Goal: Task Accomplishment & Management: Manage account settings

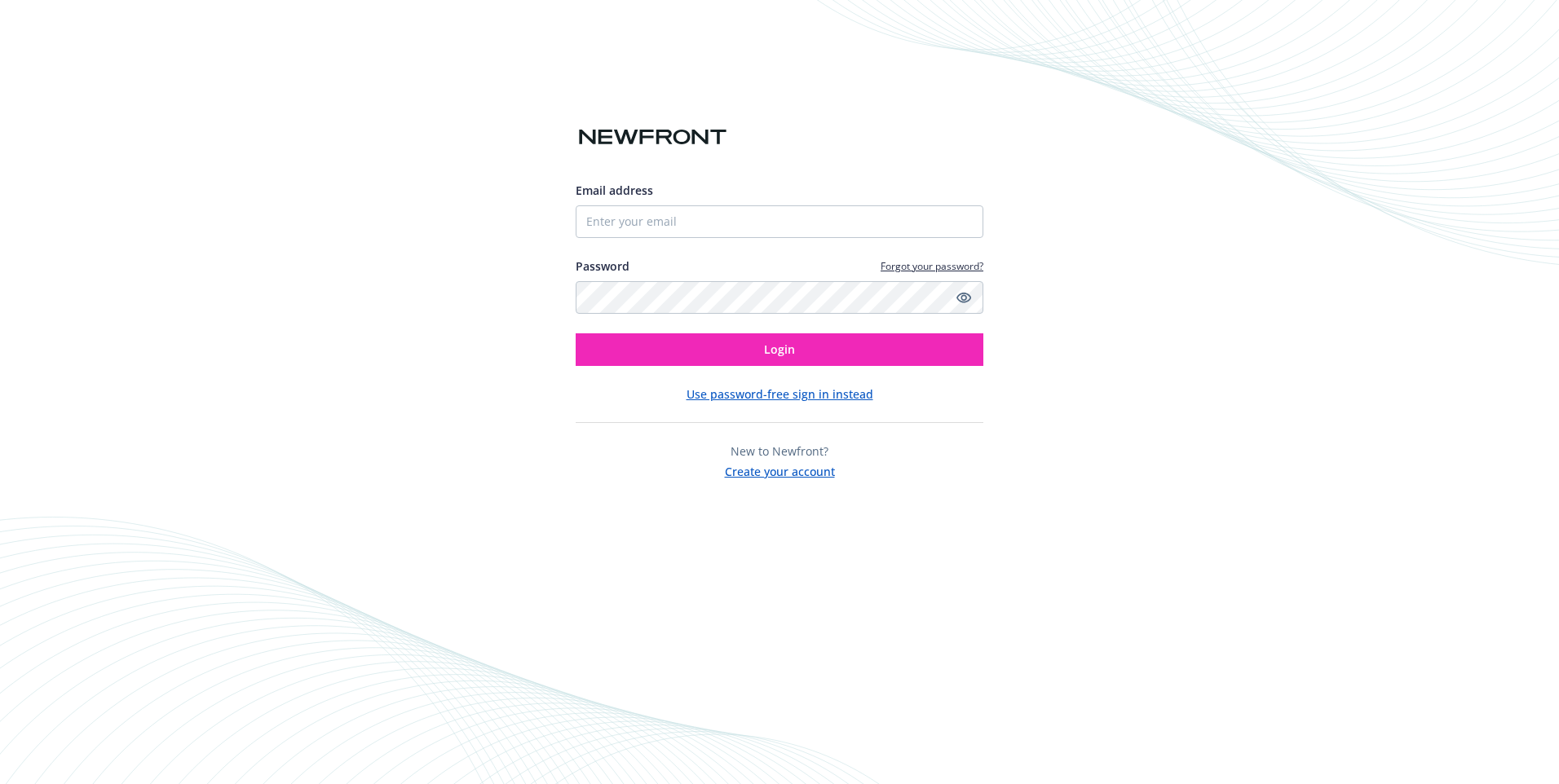
type input "[PERSON_NAME][EMAIL_ADDRESS][PERSON_NAME][PERSON_NAME][DOMAIN_NAME]"
click at [576, 333] on button "Login" at bounding box center [780, 349] width 408 height 32
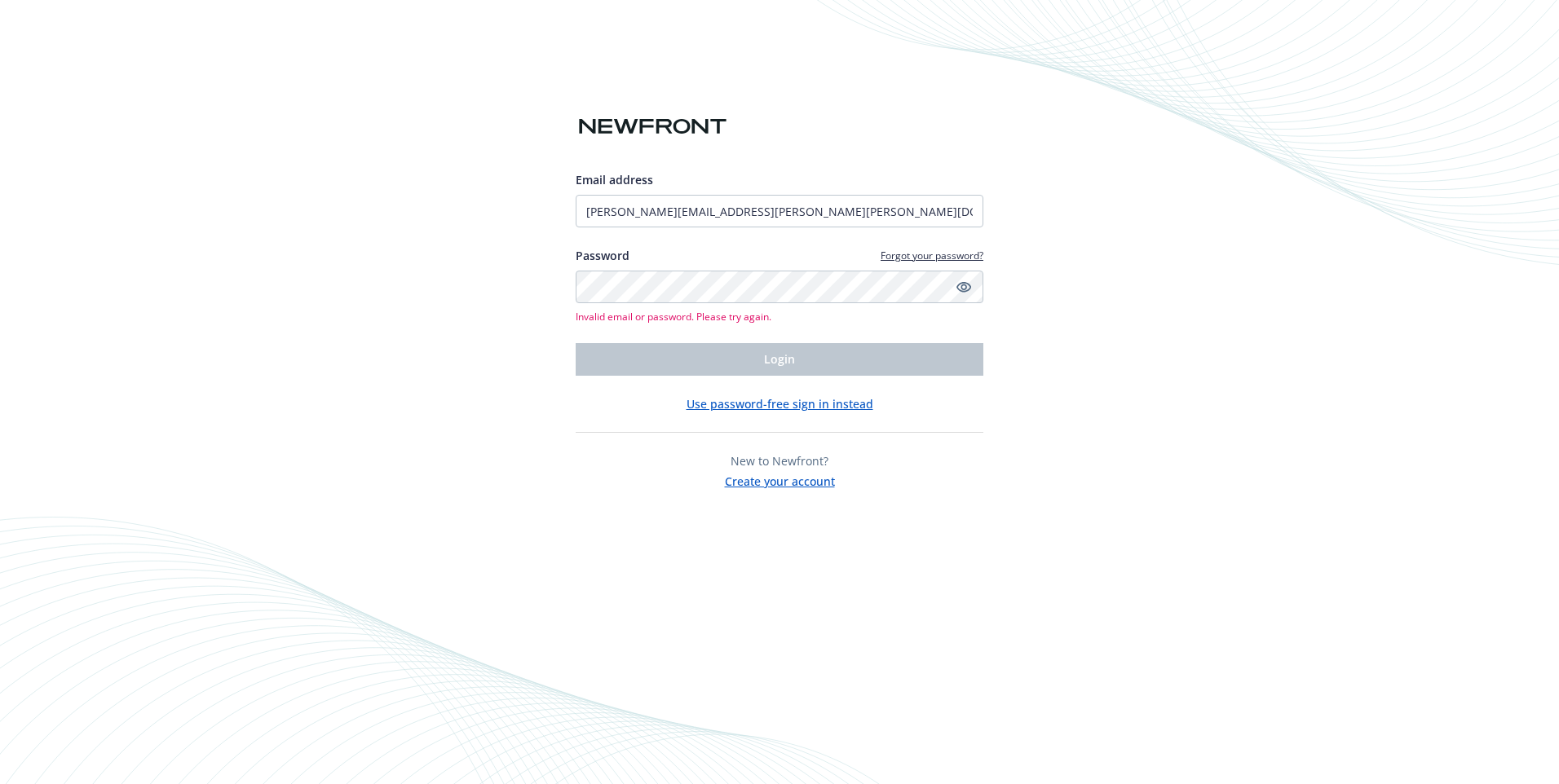
click at [942, 256] on link "Forgot your password?" at bounding box center [932, 255] width 103 height 14
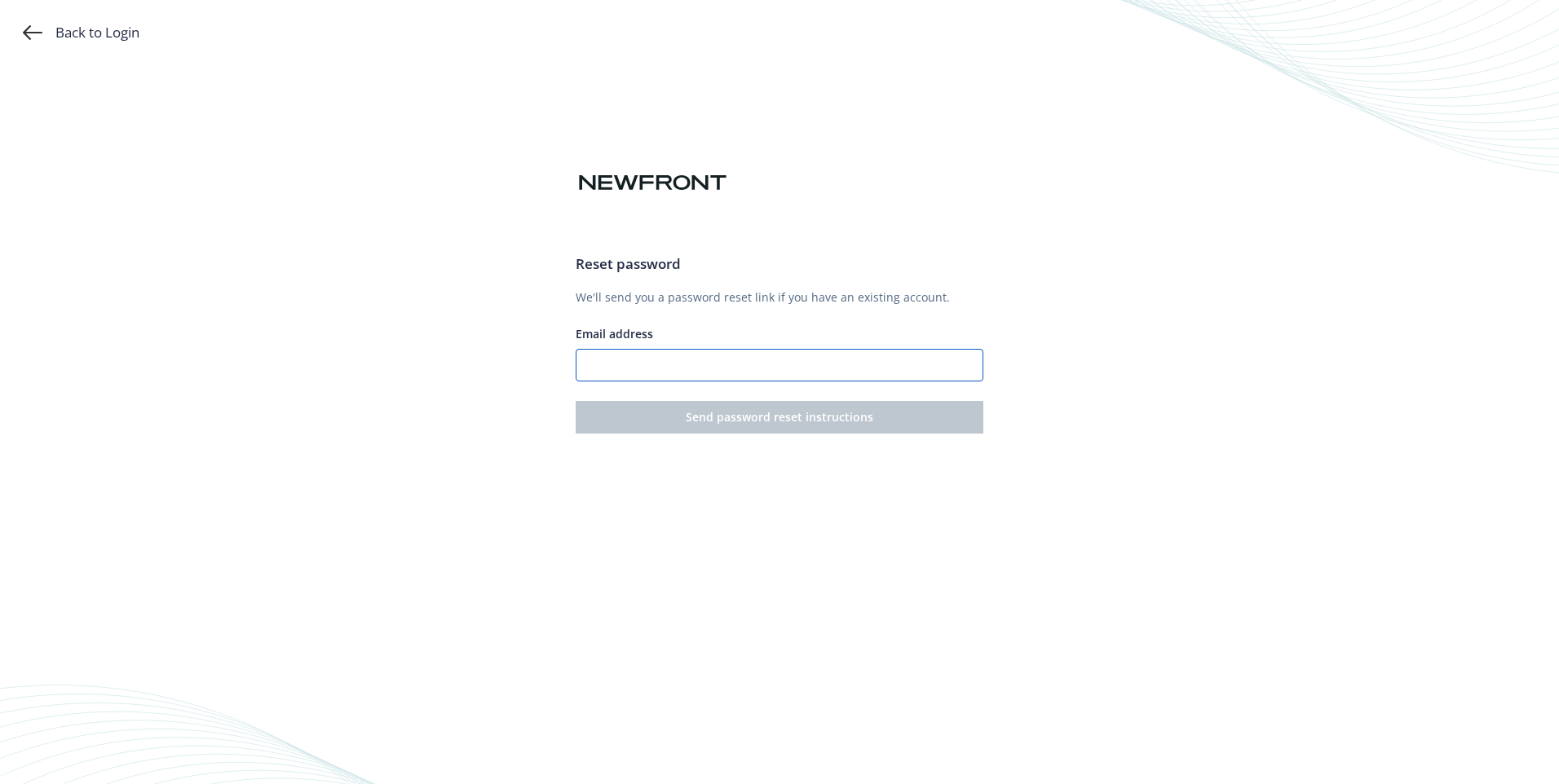
click at [732, 365] on input "Email address" at bounding box center [780, 365] width 408 height 32
type input "[PERSON_NAME][EMAIL_ADDRESS][PERSON_NAME][PERSON_NAME][DOMAIN_NAME]"
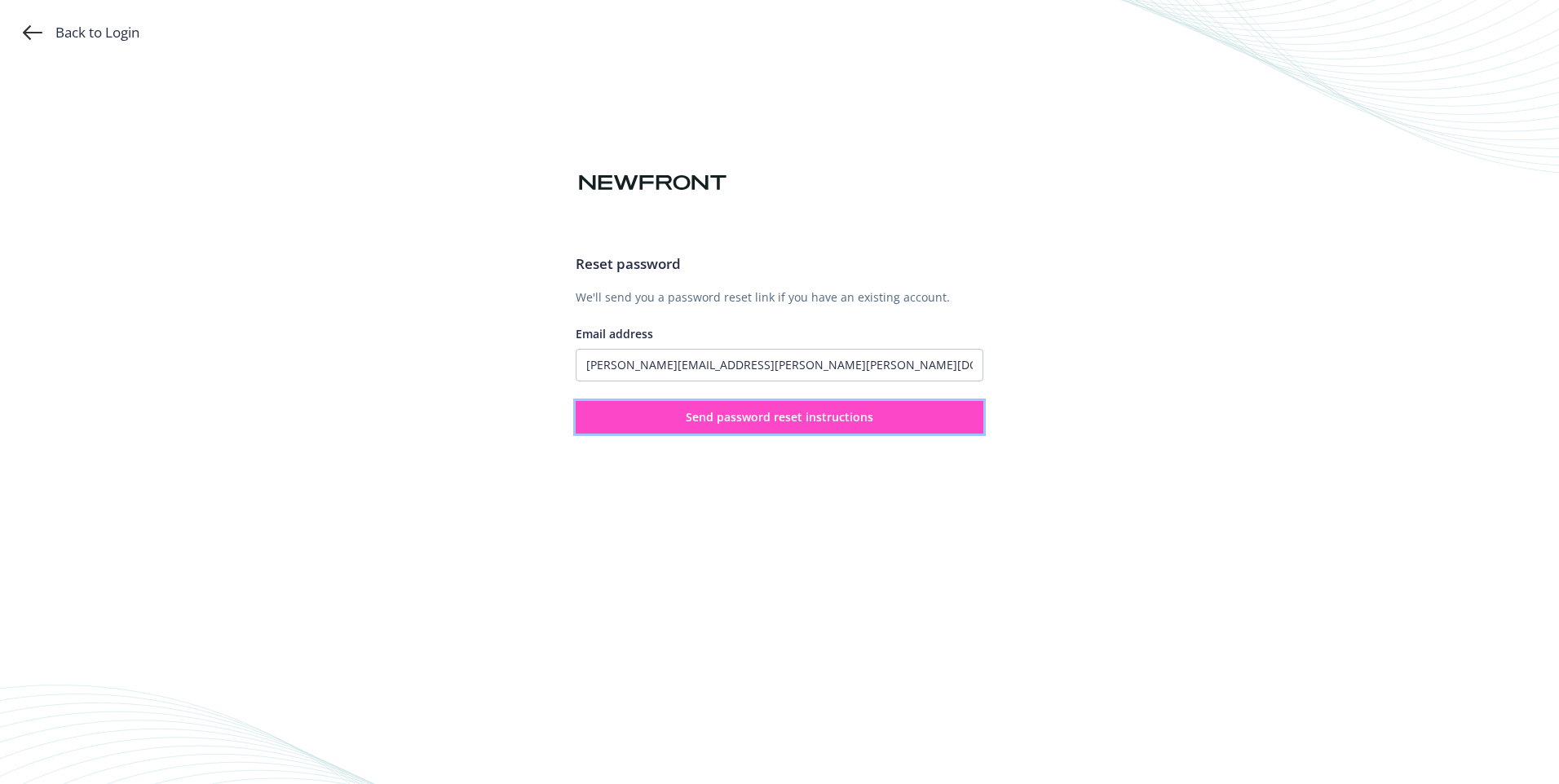
drag, startPoint x: 746, startPoint y: 421, endPoint x: 712, endPoint y: 431, distance: 35.4
click at [746, 420] on span "Send password reset instructions" at bounding box center [780, 416] width 188 height 16
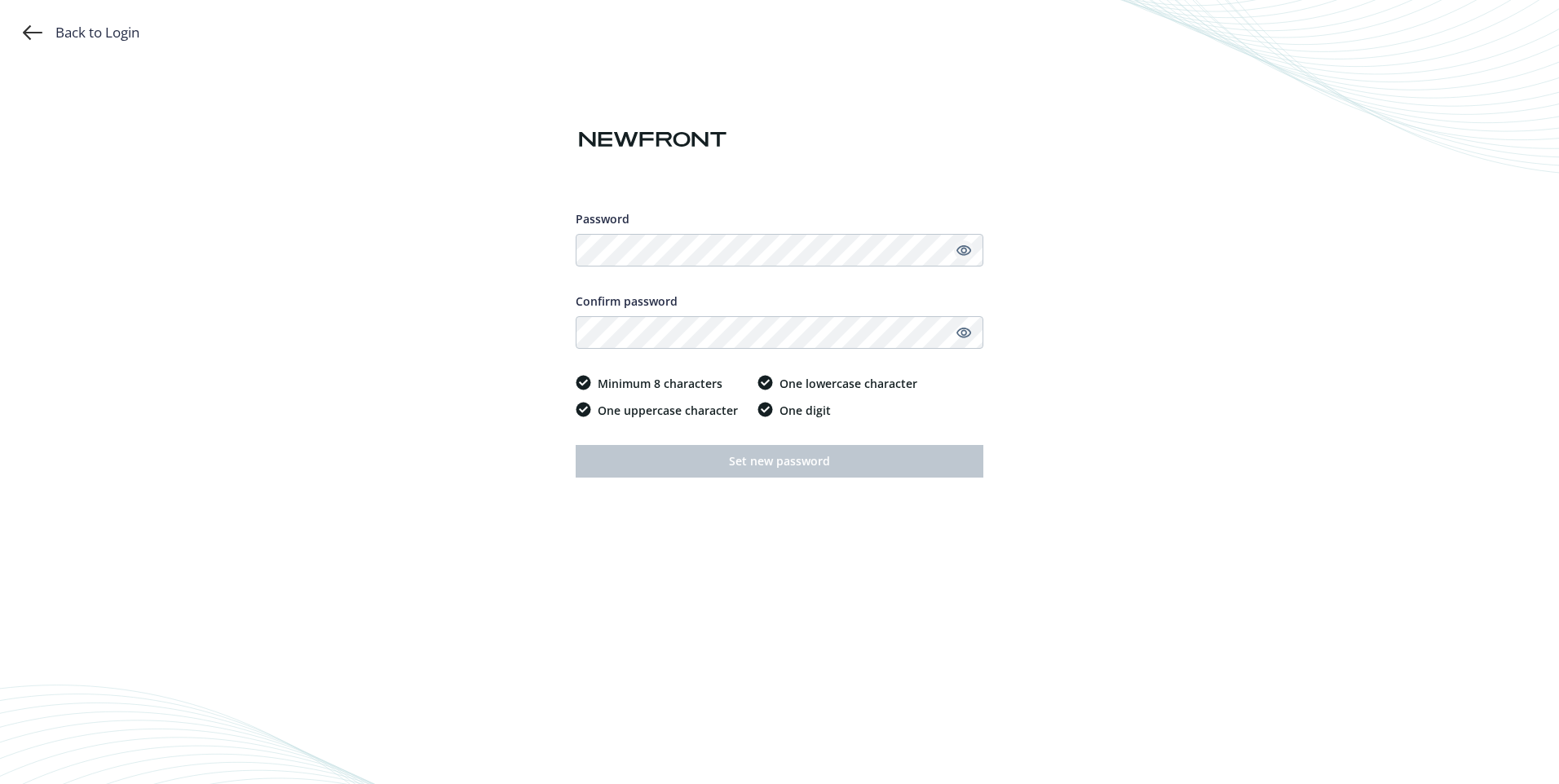
click at [961, 252] on icon "Show password" at bounding box center [964, 250] width 15 height 15
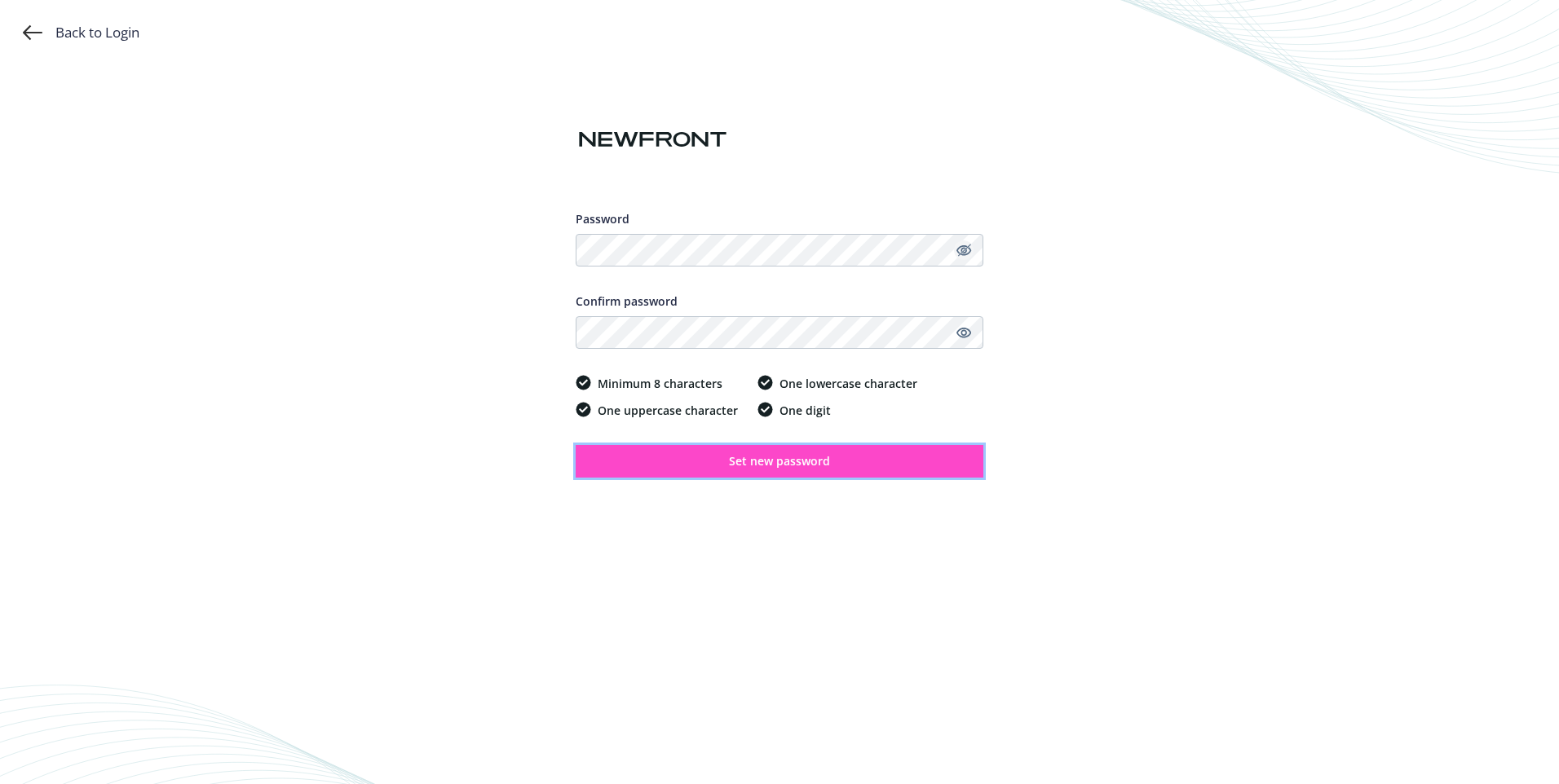
click at [766, 453] on span "Set new password" at bounding box center [780, 460] width 101 height 16
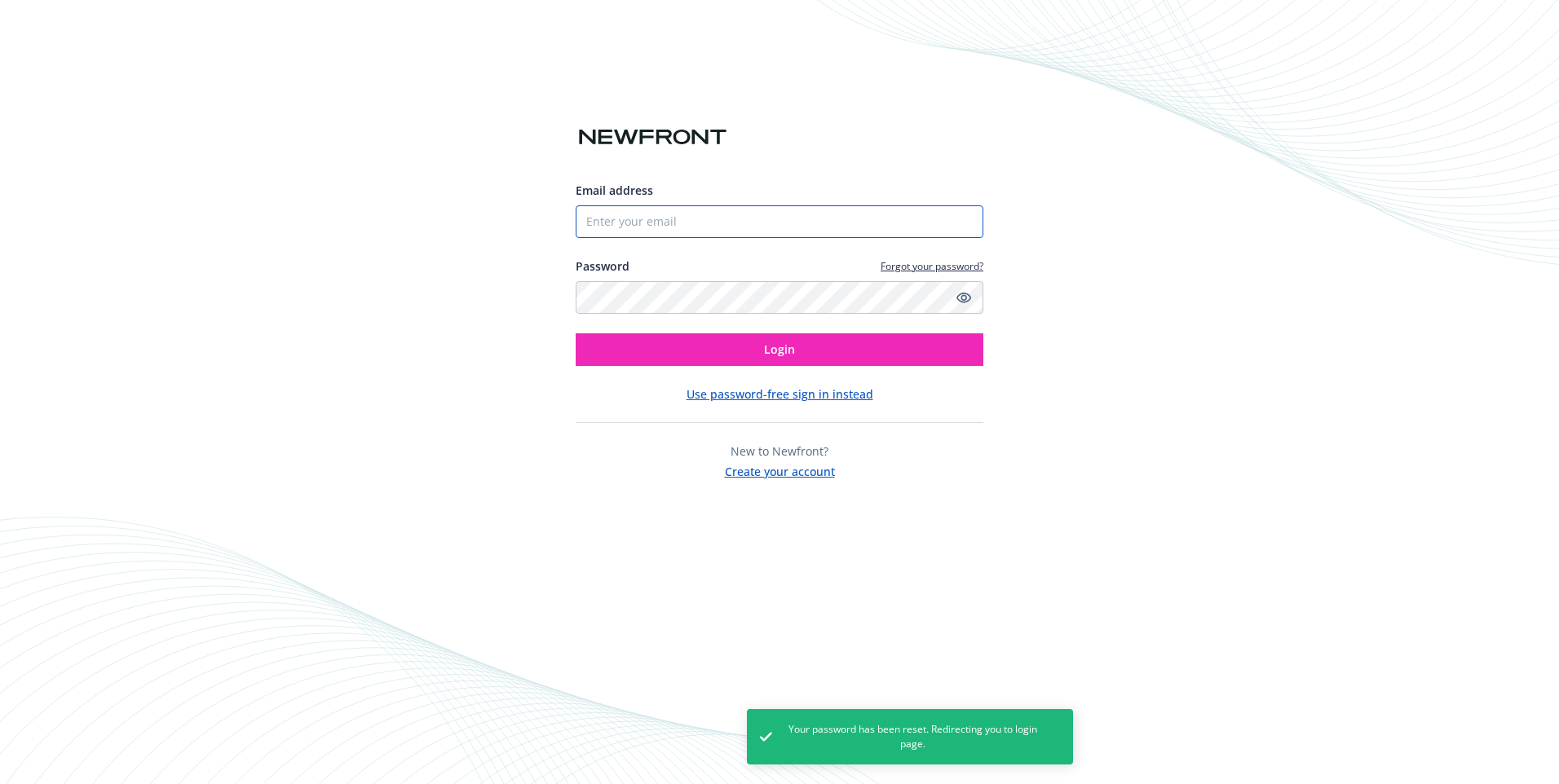
click at [798, 221] on input "Email address" at bounding box center [780, 221] width 408 height 32
type input "[PERSON_NAME][EMAIL_ADDRESS][PERSON_NAME][PERSON_NAME][DOMAIN_NAME]"
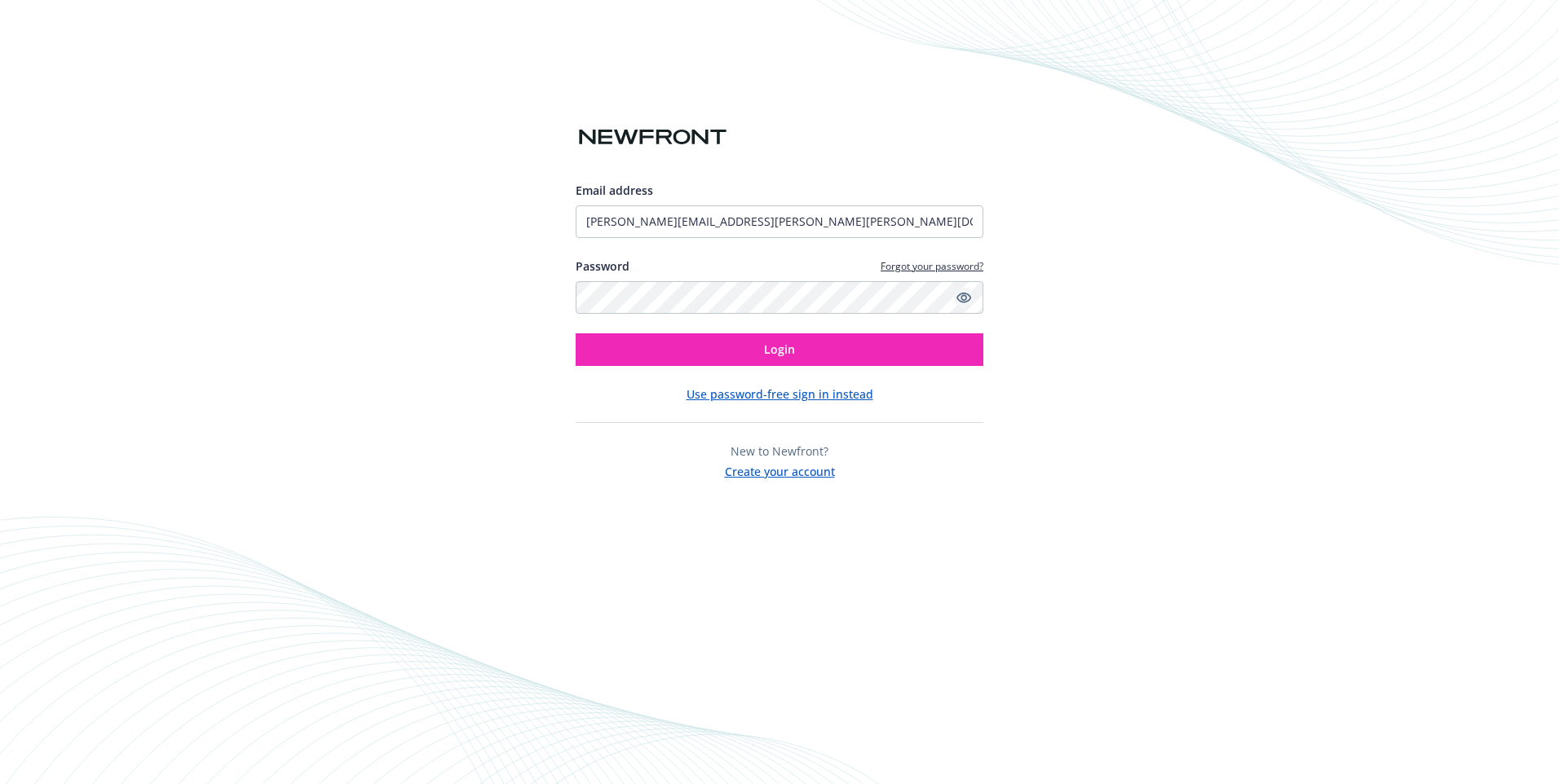
click at [968, 298] on icon "Show password" at bounding box center [964, 297] width 15 height 15
click at [838, 344] on button "Login" at bounding box center [780, 349] width 408 height 32
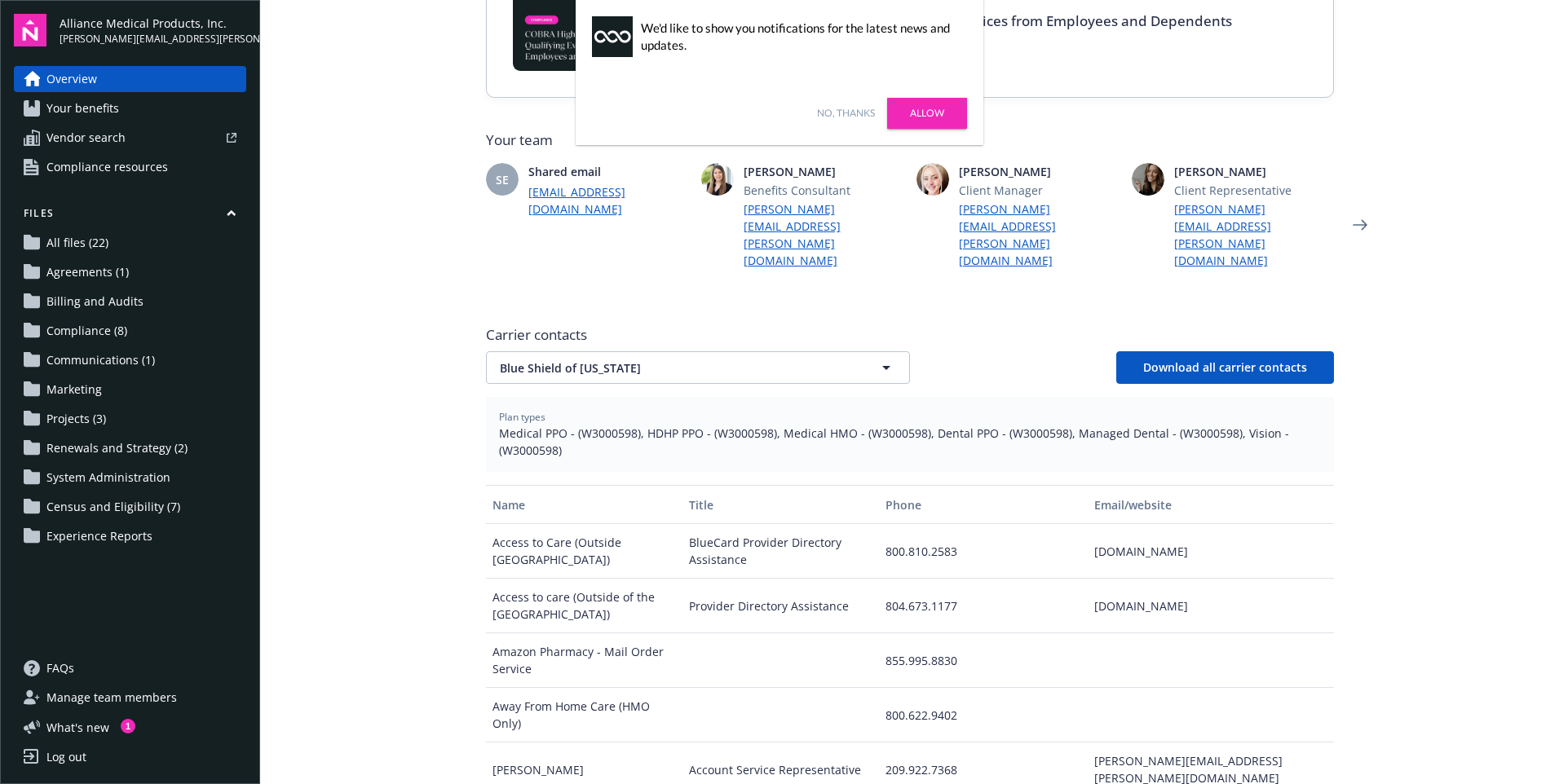
click at [454, 254] on main "Welcome to Navigator , Linda Newfront news View all news Case Study: How the 49…" at bounding box center [909, 392] width 1299 height 784
click at [858, 115] on link "No, thanks" at bounding box center [846, 114] width 58 height 15
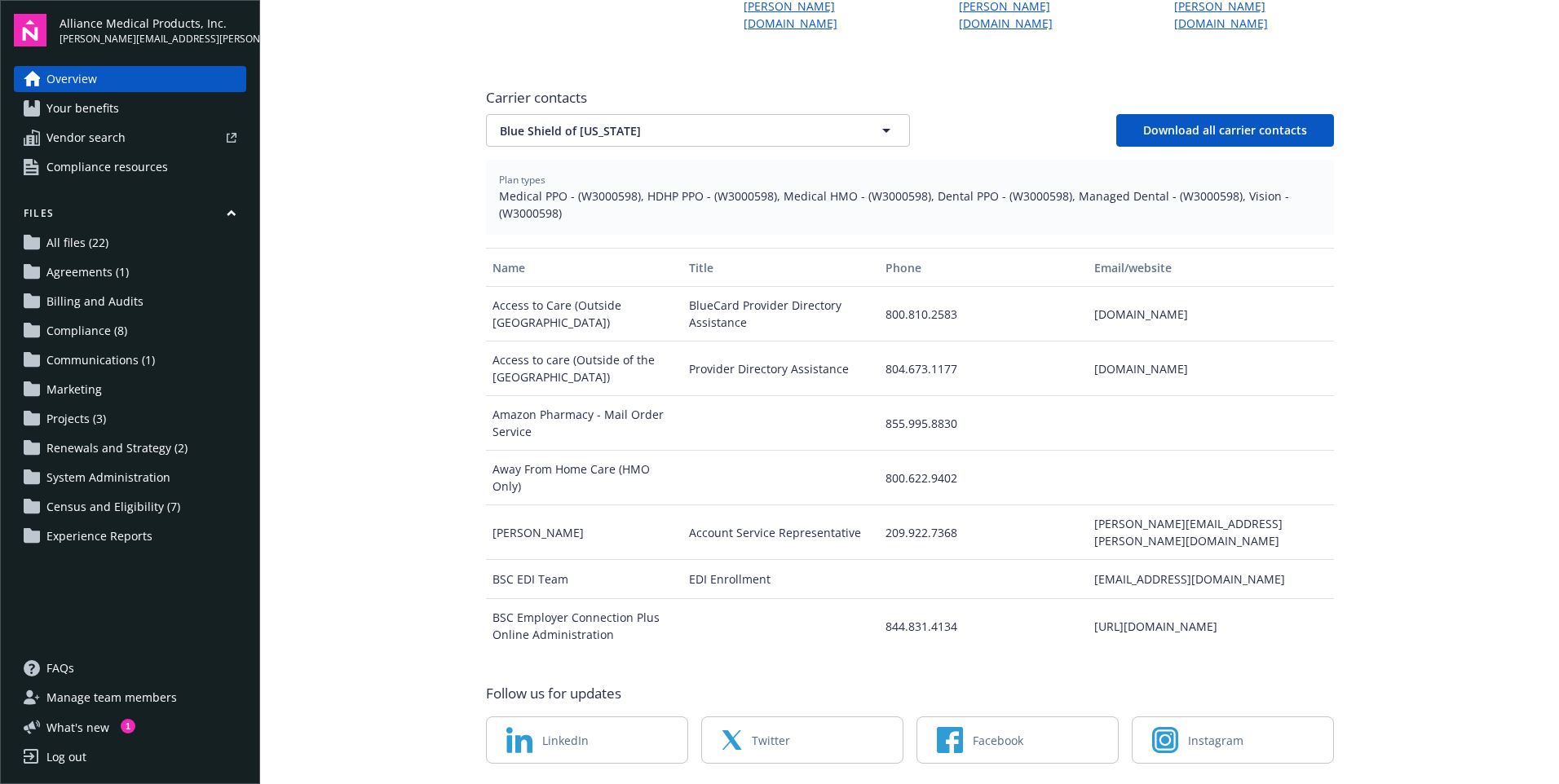
click at [135, 533] on span "Experience Reports" at bounding box center [100, 536] width 106 height 26
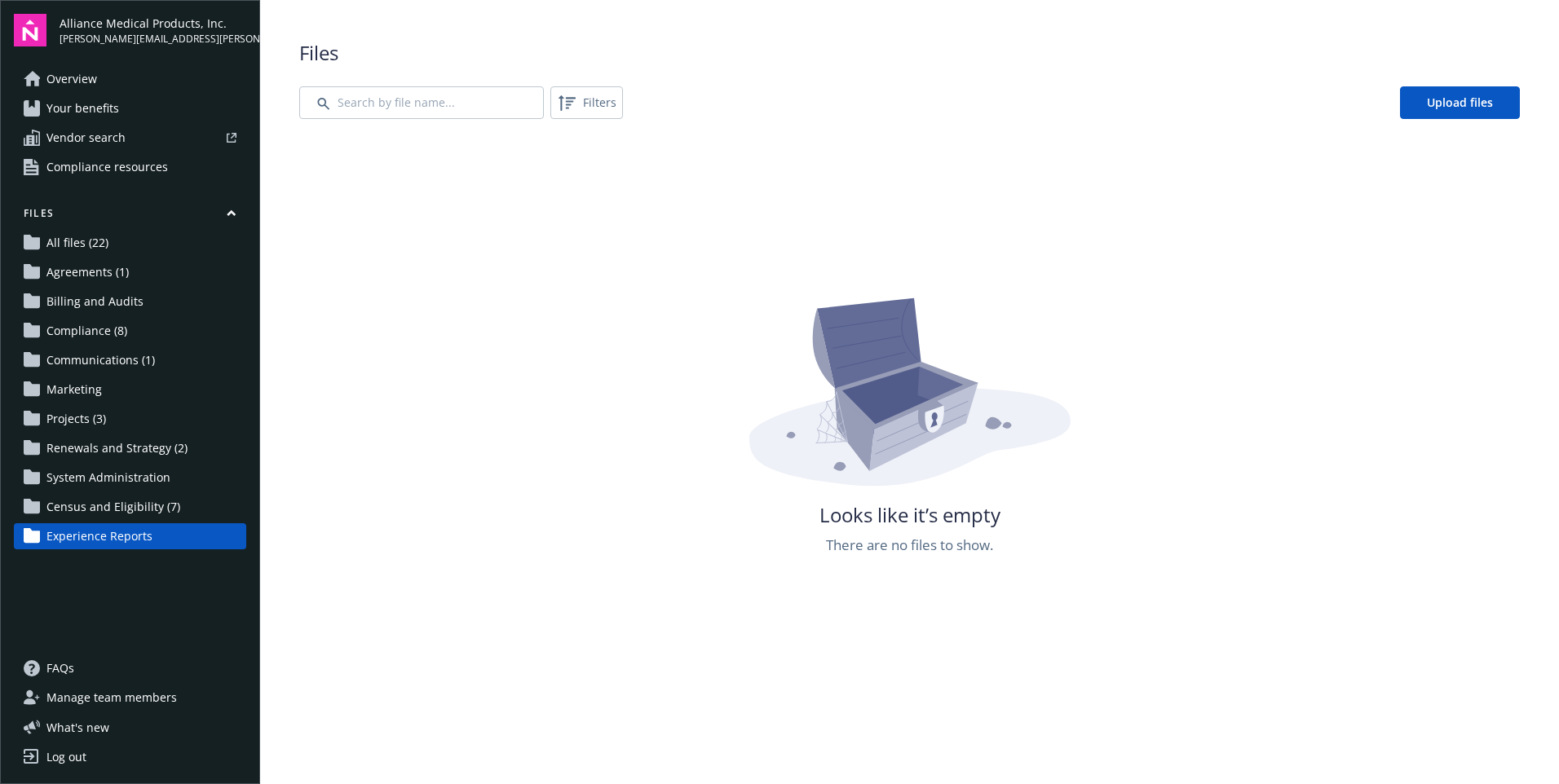
click at [73, 243] on span "All files (22)" at bounding box center [77, 243] width 62 height 26
